Goal: Navigation & Orientation: Find specific page/section

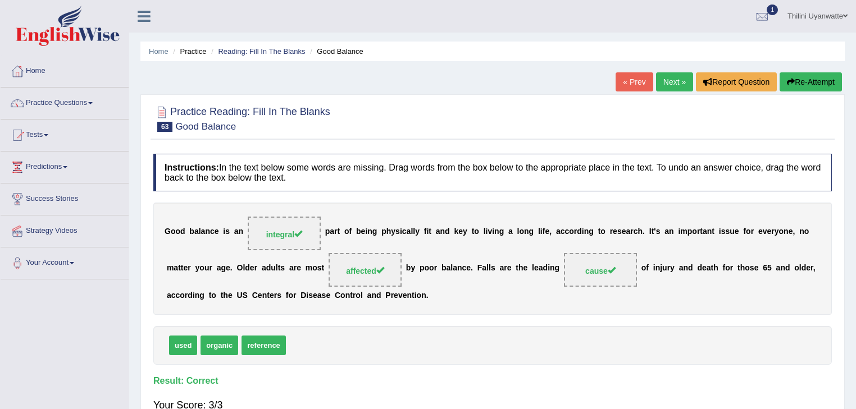
click at [675, 81] on link "Next »" at bounding box center [674, 81] width 37 height 19
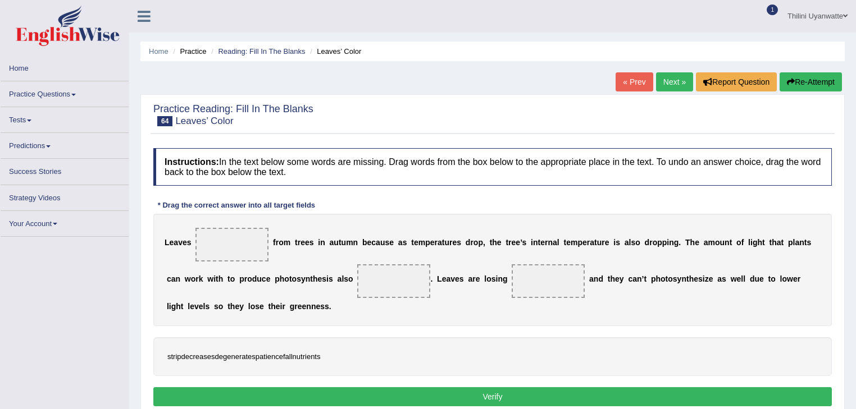
click at [770, 7] on span "1" at bounding box center [771, 9] width 11 height 11
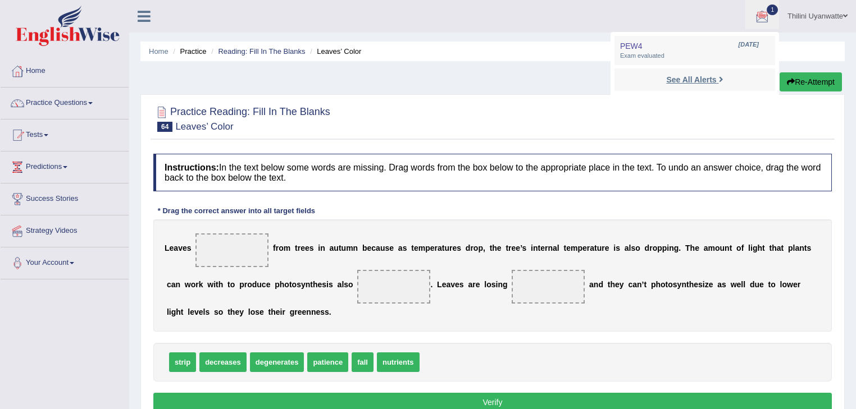
click at [679, 80] on strong "See All Alerts" at bounding box center [691, 79] width 50 height 9
